Goal: Information Seeking & Learning: Find specific fact

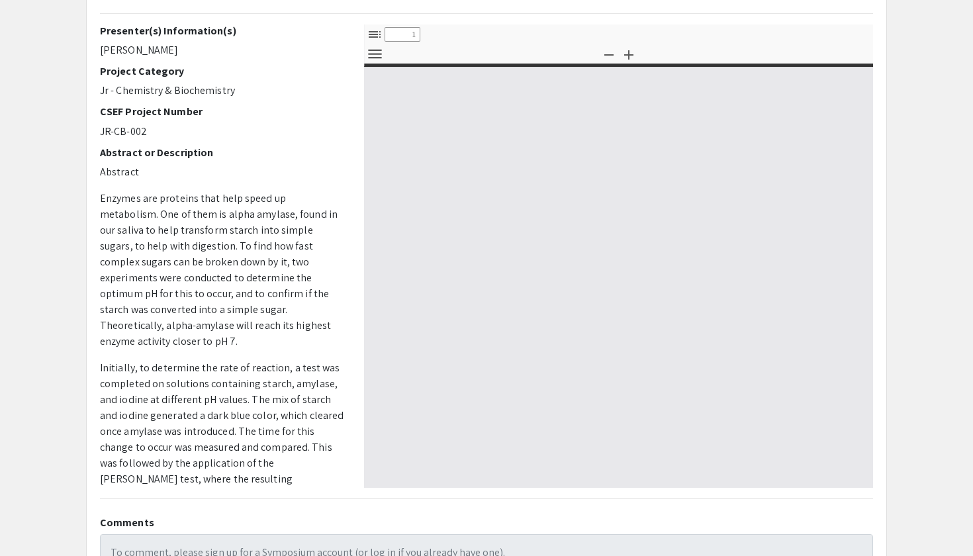
scroll to position [132, 0]
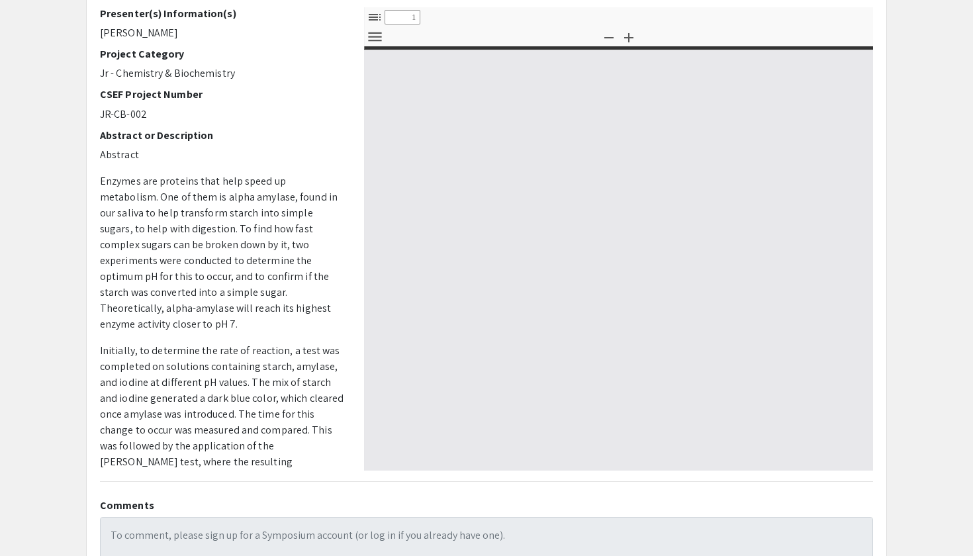
select select "custom"
type input "0"
select select "custom"
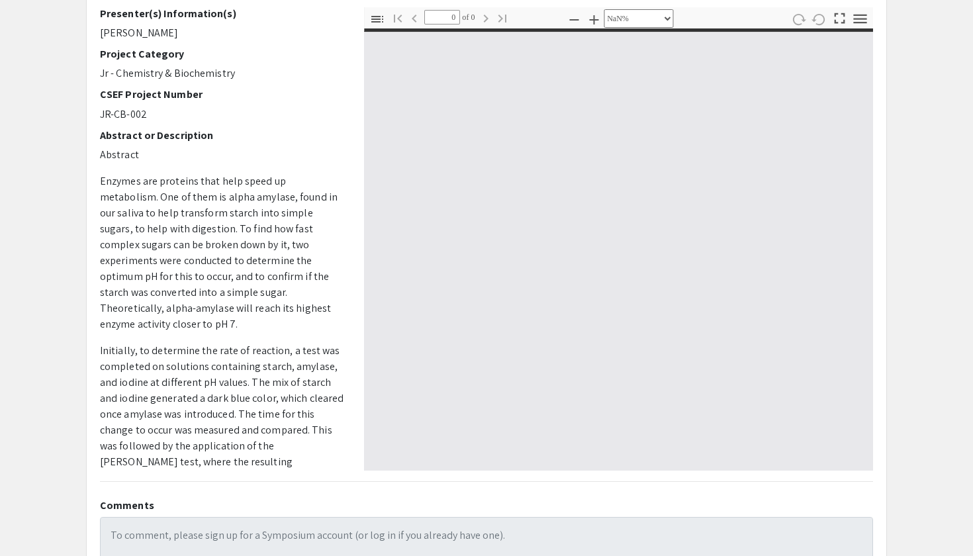
type input "1"
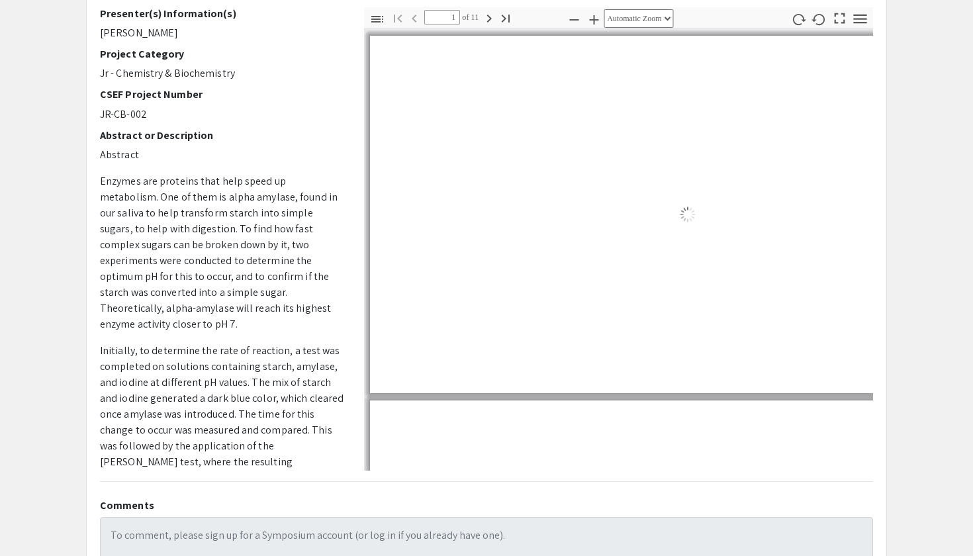
scroll to position [20, 0]
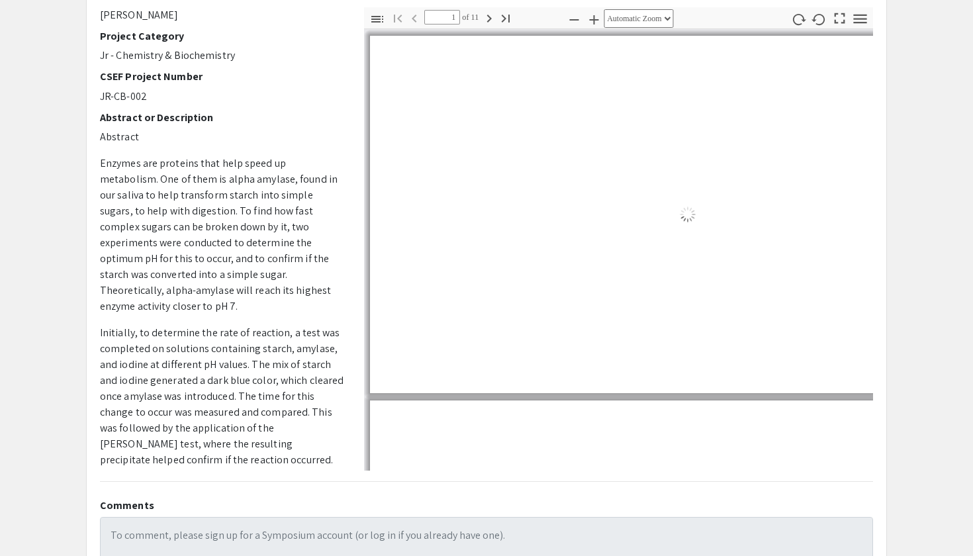
select select "auto"
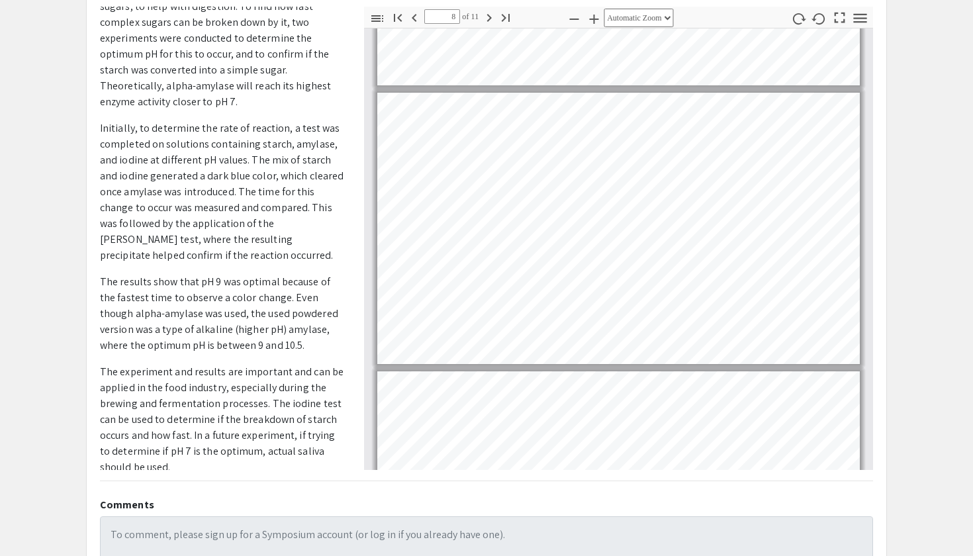
scroll to position [221, 0]
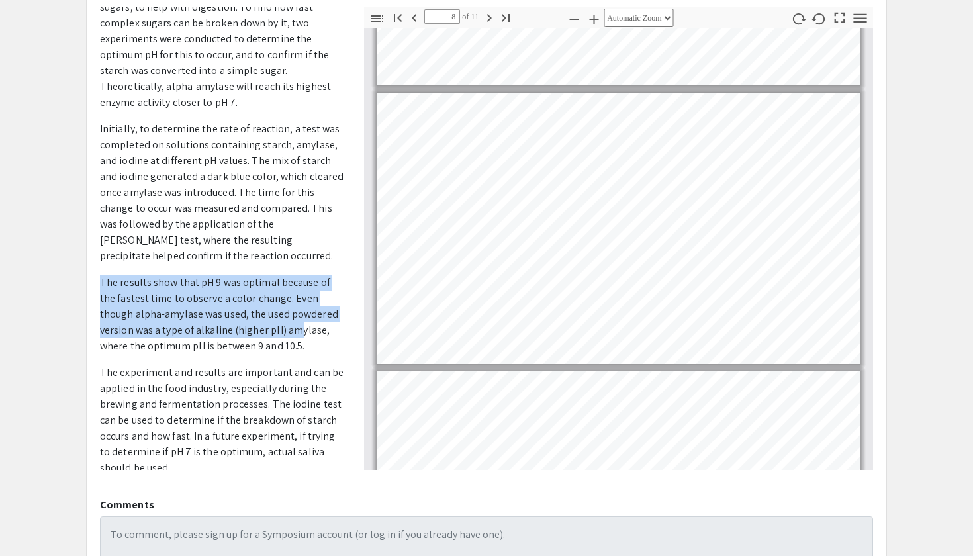
drag, startPoint x: 216, startPoint y: 248, endPoint x: 296, endPoint y: 316, distance: 105.2
click at [296, 316] on p "Abstract Enzymes are proteins that help speed up metabolism. One of them is alp…" at bounding box center [222, 200] width 244 height 551
click at [295, 316] on p "The results show that pH 9 was optimal because of the fastest time to observe a…" at bounding box center [222, 314] width 244 height 79
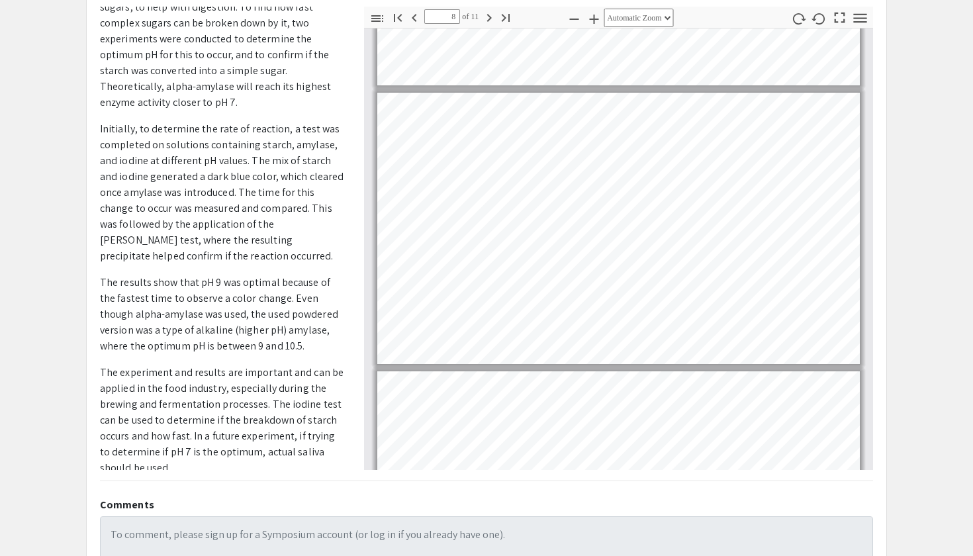
drag, startPoint x: 310, startPoint y: 330, endPoint x: 269, endPoint y: 262, distance: 79.2
click at [269, 275] on p "The results show that pH 9 was optimal because of the fastest time to observe a…" at bounding box center [222, 314] width 244 height 79
click at [257, 328] on p "The results show that pH 9 was optimal because of the fastest time to observe a…" at bounding box center [222, 314] width 244 height 79
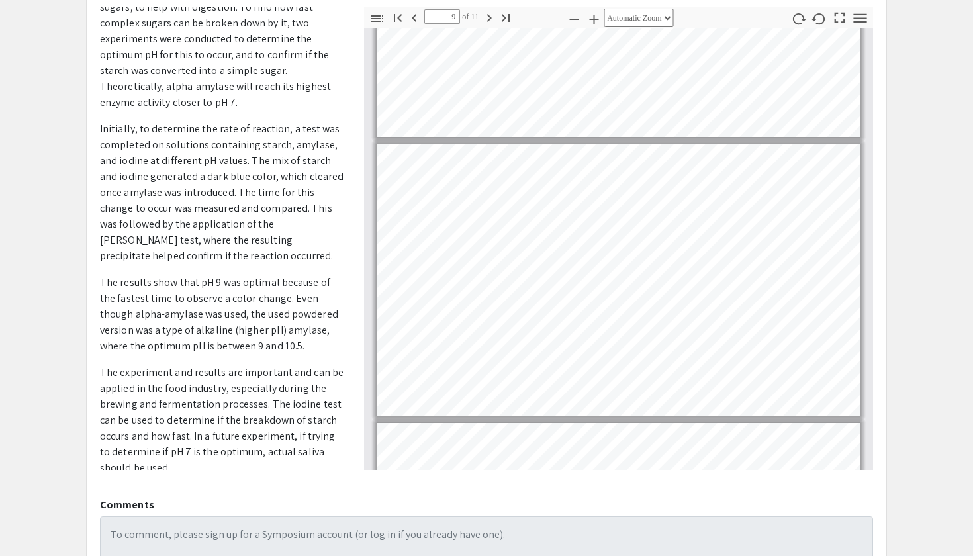
scroll to position [2119, 0]
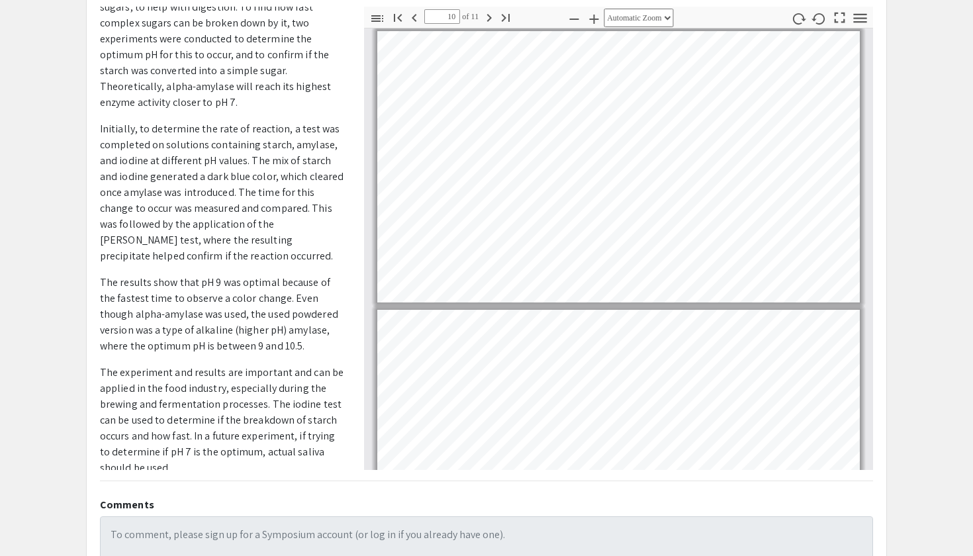
type input "11"
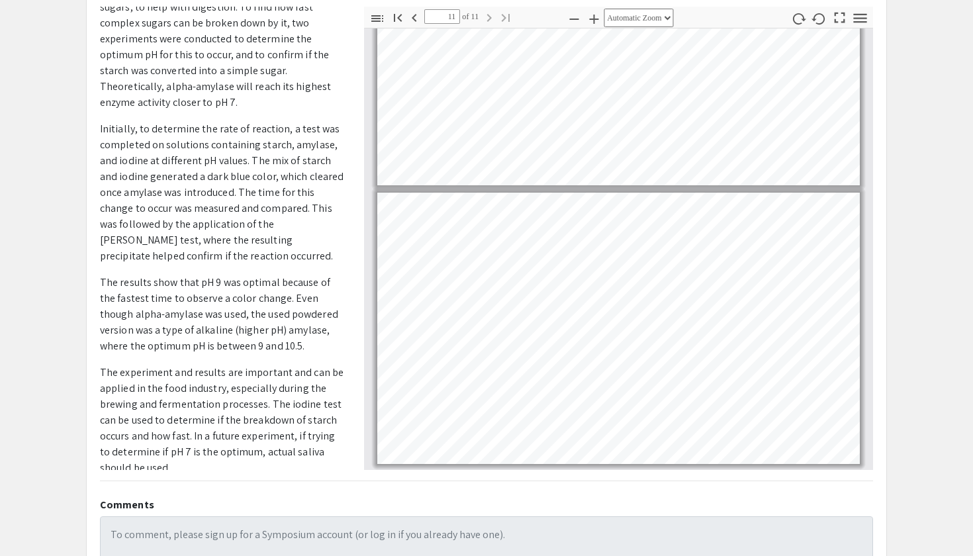
scroll to position [2629, 0]
